Goal: Information Seeking & Learning: Understand process/instructions

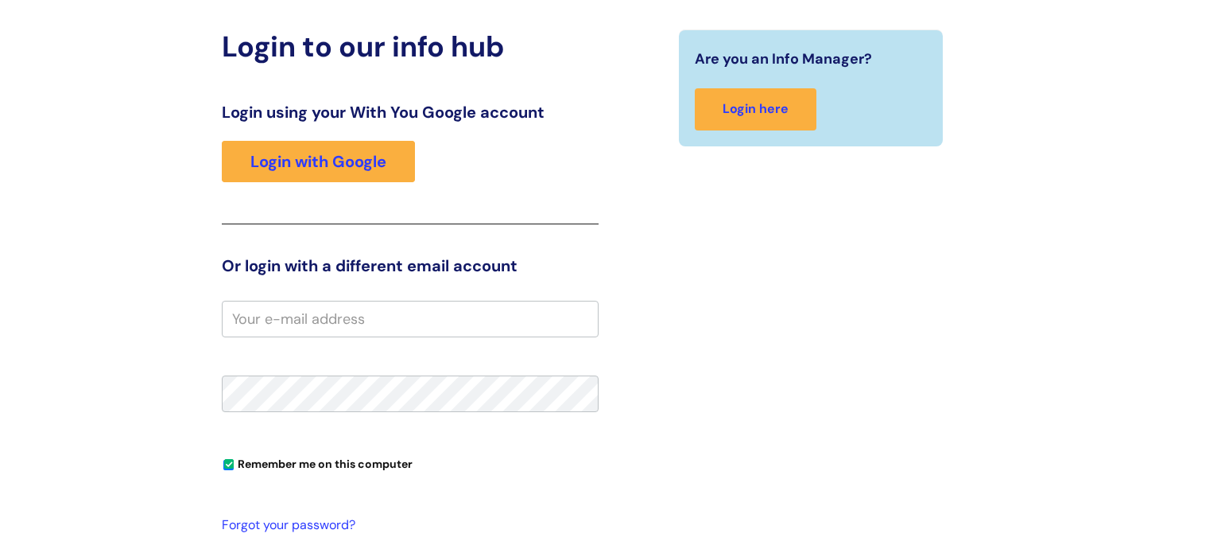
scroll to position [189, 0]
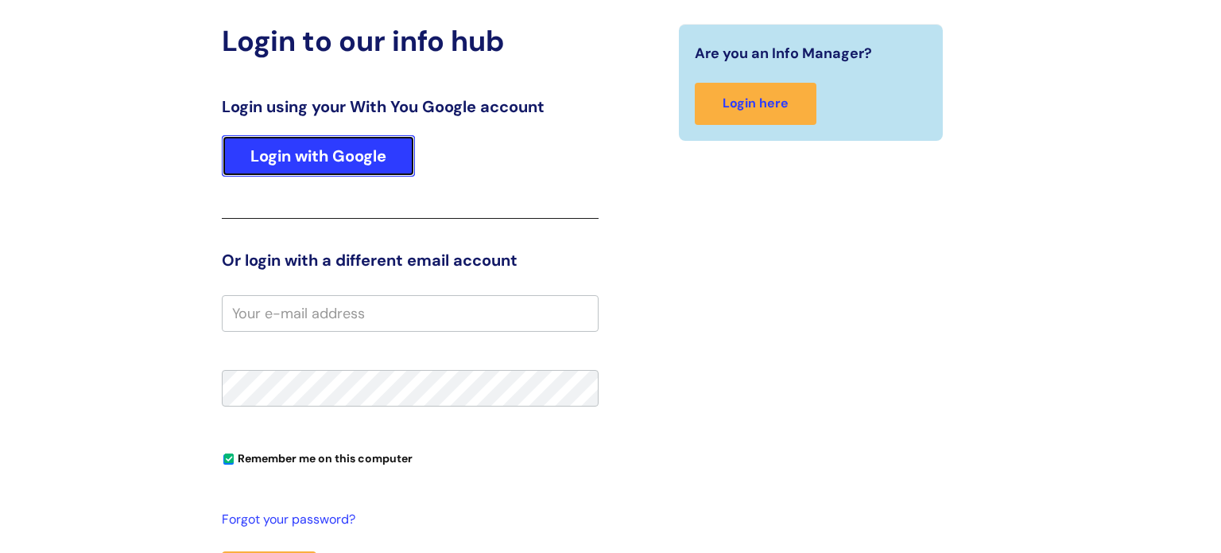
click at [334, 161] on link "Login with Google" at bounding box center [318, 155] width 193 height 41
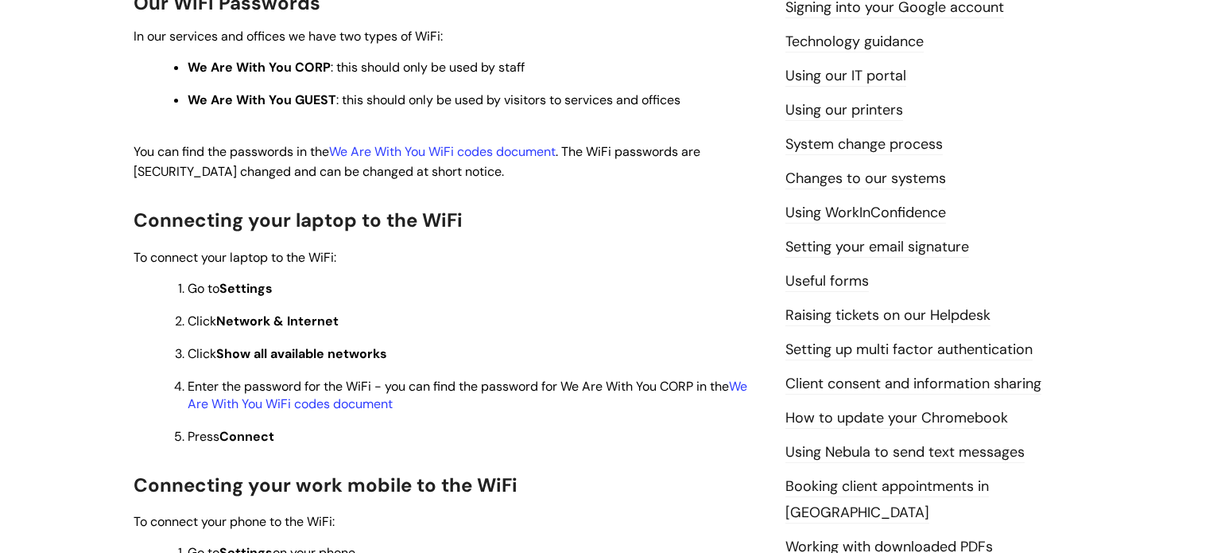
scroll to position [474, 0]
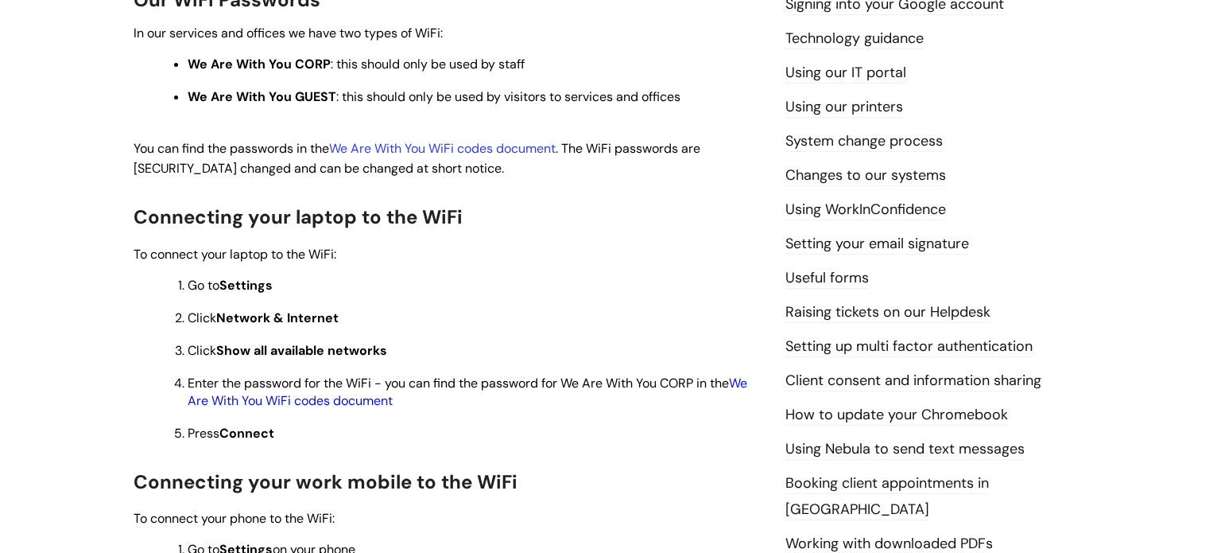
click at [345, 405] on link "We Are With You WiFi codes document" at bounding box center [468, 391] width 560 height 34
